Goal: Task Accomplishment & Management: Manage account settings

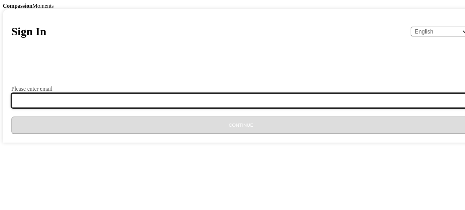
click at [175, 108] on input "Please enter email" at bounding box center [245, 100] width 468 height 15
type input "[EMAIL_ADDRESS][DOMAIN_NAME]"
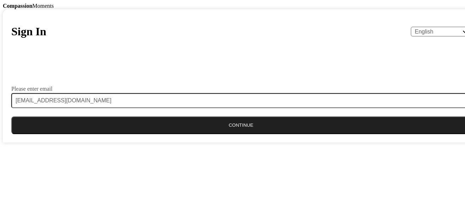
click at [228, 134] on button "Continue" at bounding box center [240, 126] width 459 height 18
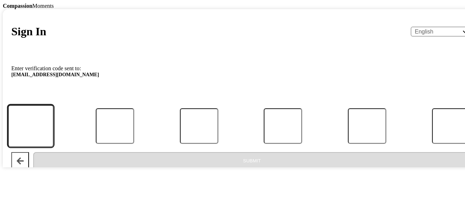
click at [54, 148] on input "Code" at bounding box center [31, 126] width 46 height 42
type input "0"
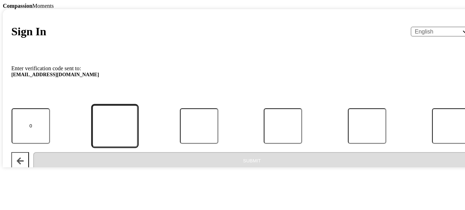
type input "3"
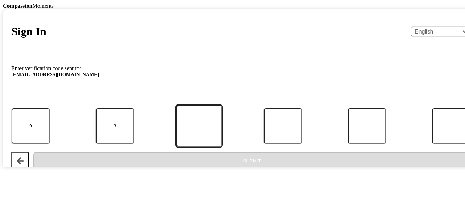
type input "6"
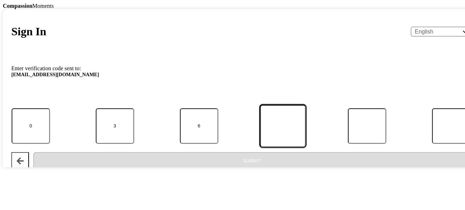
type input "7"
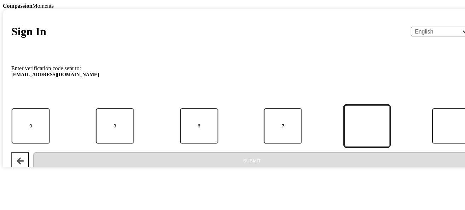
type input "0"
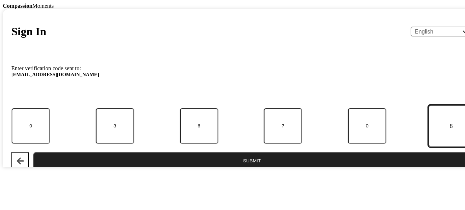
type input "8"
click at [222, 170] on button "Submit" at bounding box center [252, 161] width 438 height 18
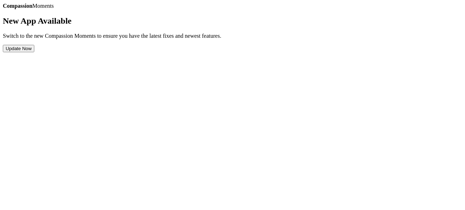
click at [34, 52] on button "Update Now" at bounding box center [18, 48] width 31 height 7
